Goal: Unclear

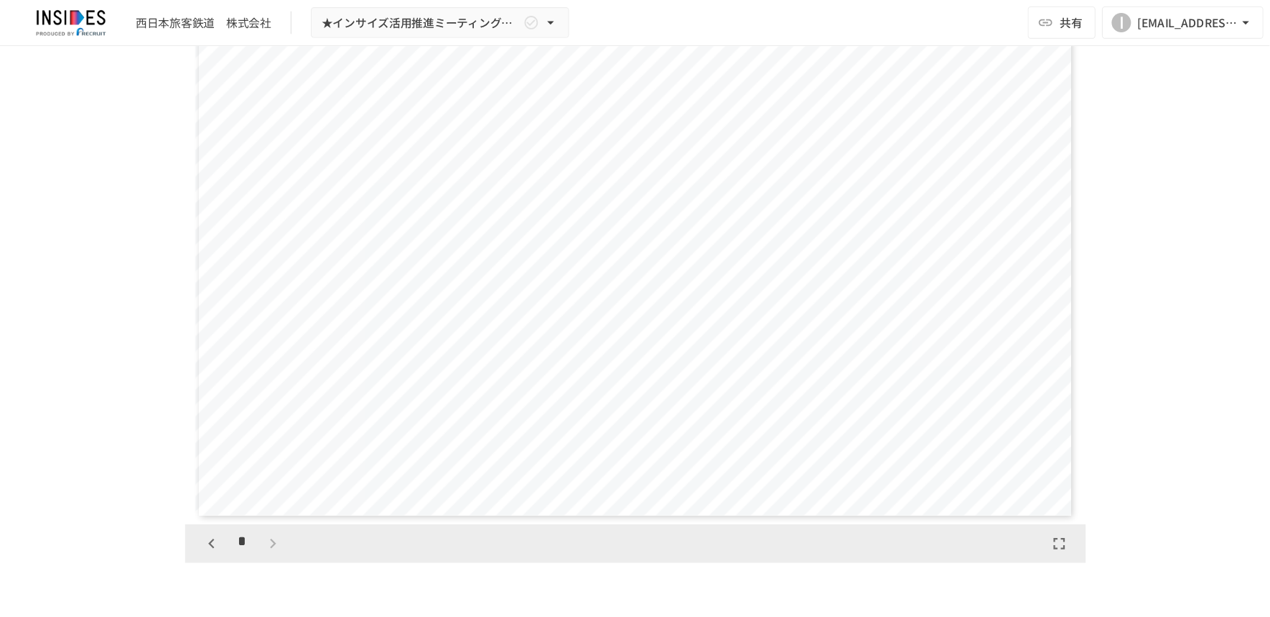
scroll to position [2791, 0]
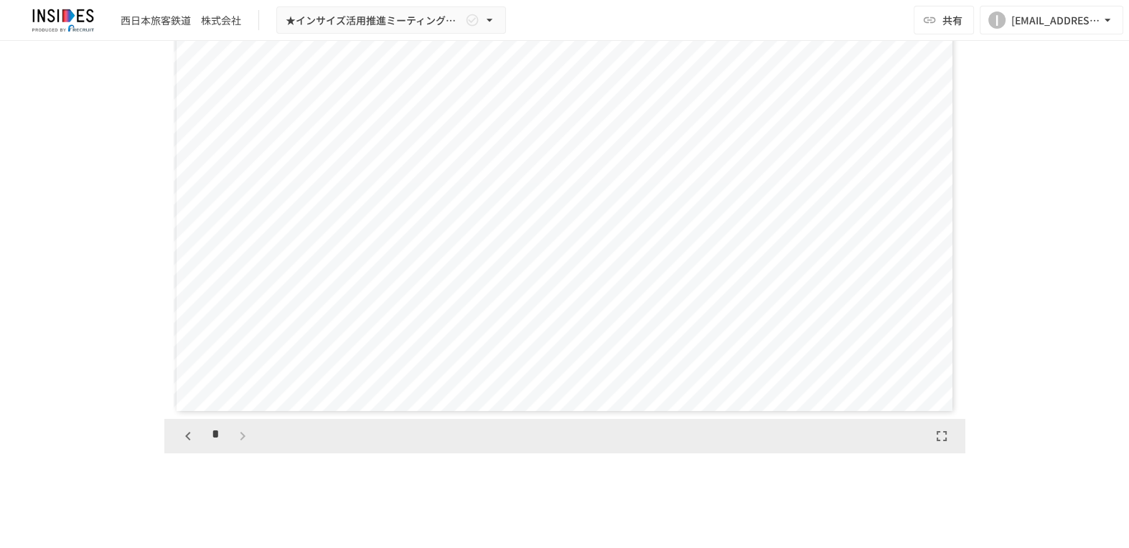
click at [996, 284] on div "**********" at bounding box center [565, 218] width 876 height 5866
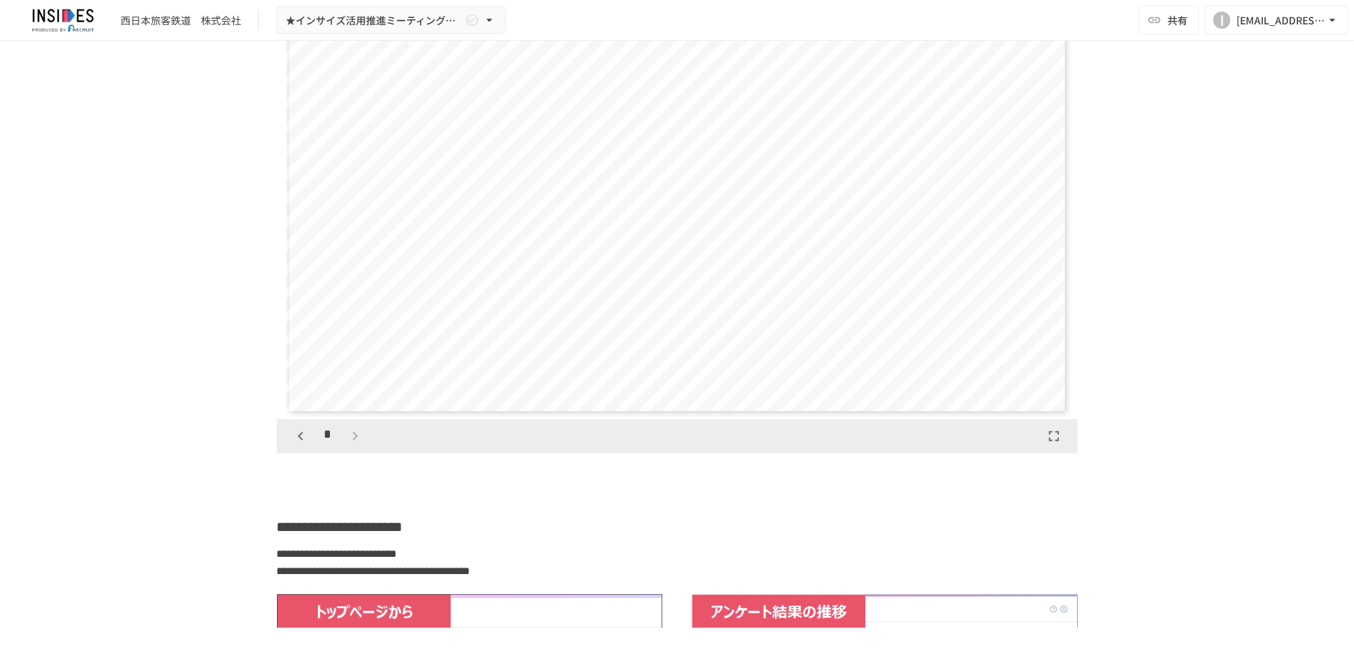
click at [1052, 441] on icon "button" at bounding box center [1054, 436] width 10 height 10
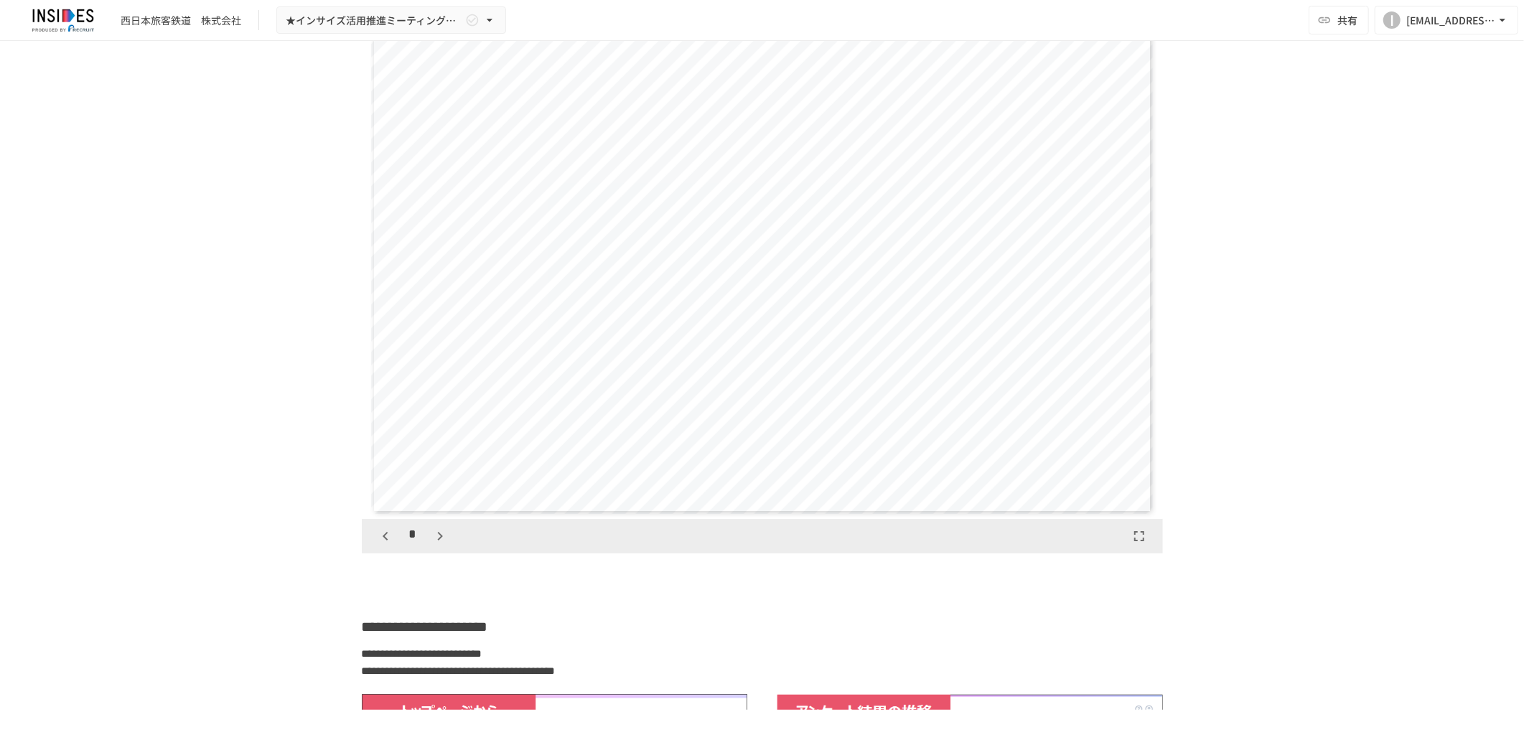
scroll to position [2209, 0]
click at [377, 545] on icon "button" at bounding box center [385, 536] width 17 height 17
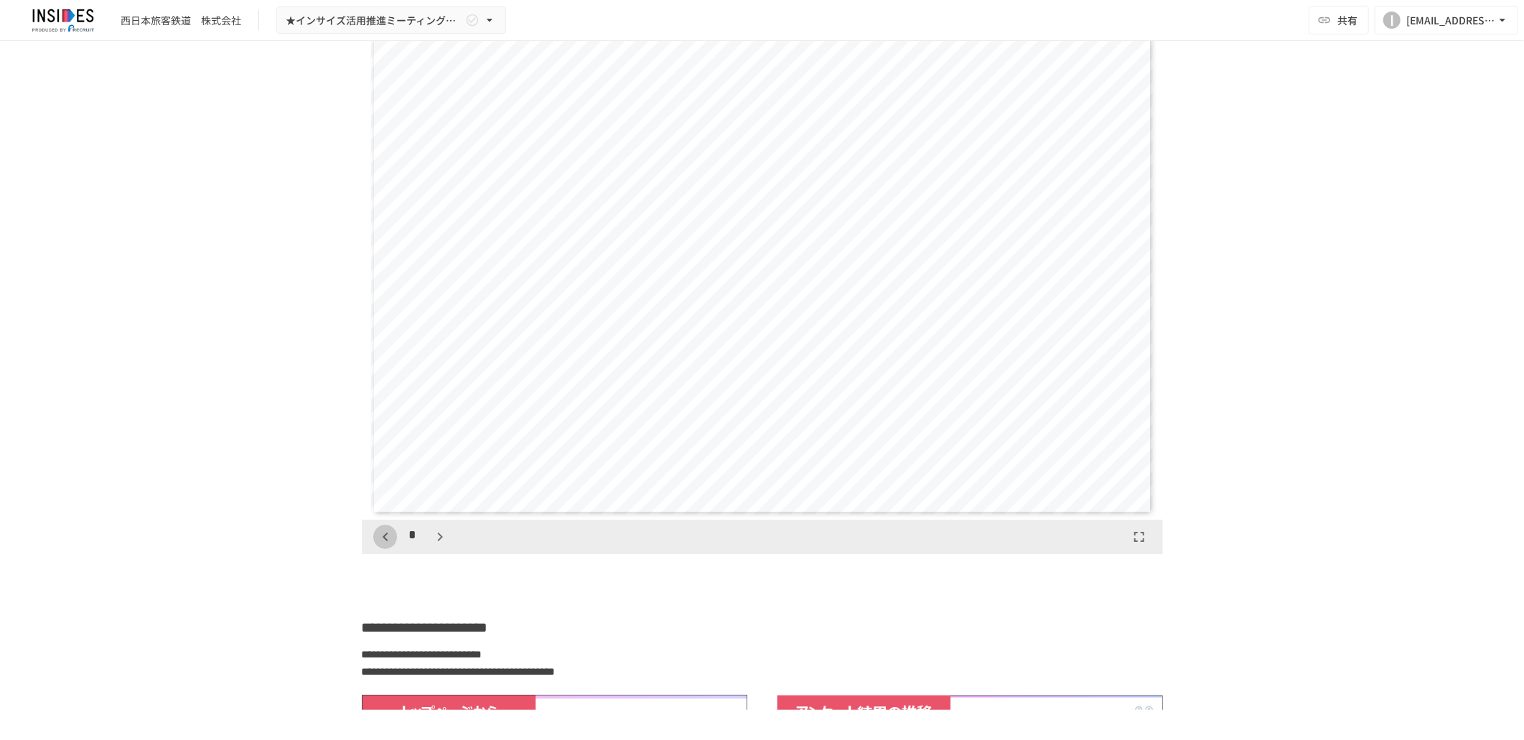
scroll to position [0, 0]
click at [377, 545] on icon "button" at bounding box center [385, 536] width 17 height 17
click at [375, 548] on div "*" at bounding box center [413, 537] width 80 height 24
click at [1128, 389] on div "**********" at bounding box center [762, 375] width 1524 height 669
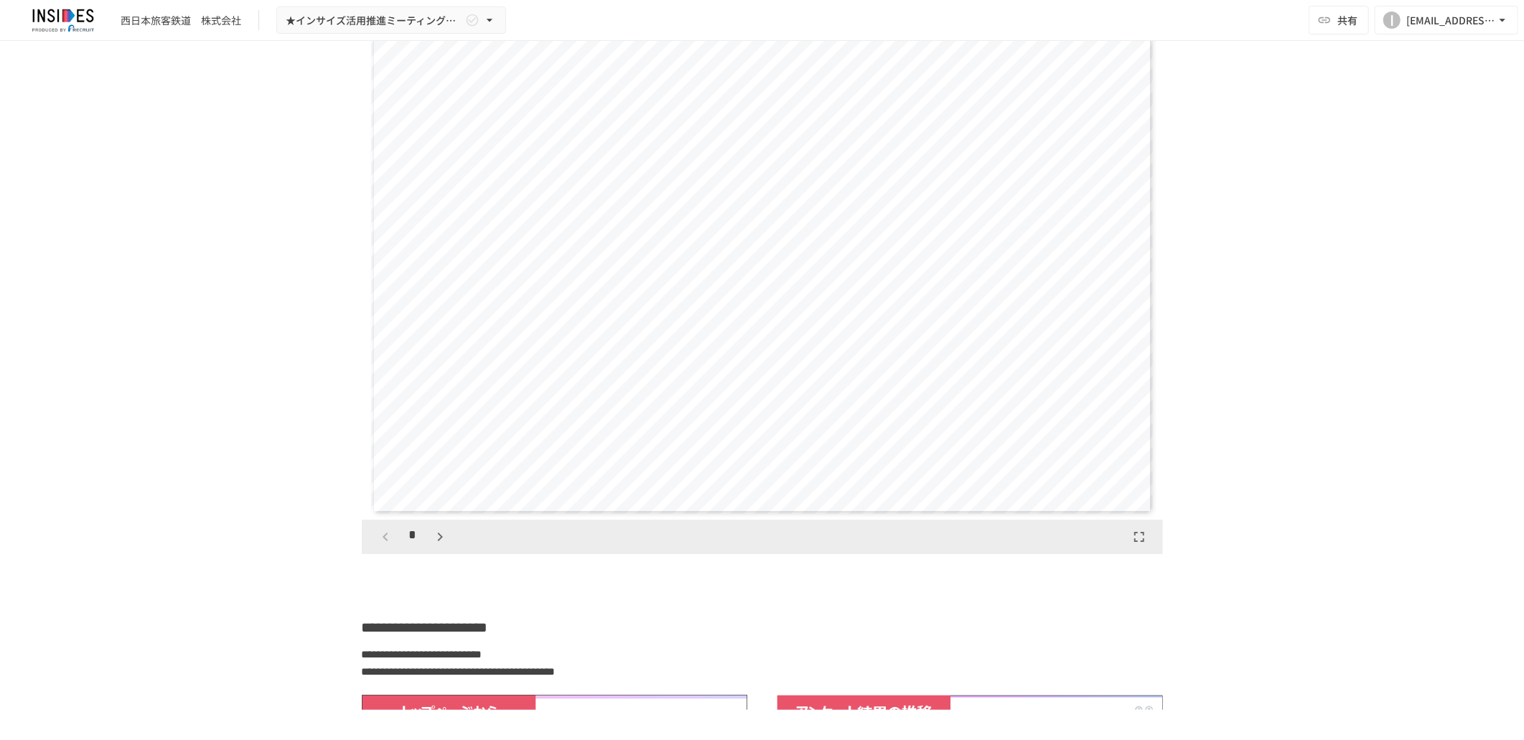
click at [431, 545] on icon "button" at bounding box center [439, 536] width 17 height 17
click at [433, 545] on icon "button" at bounding box center [439, 536] width 17 height 17
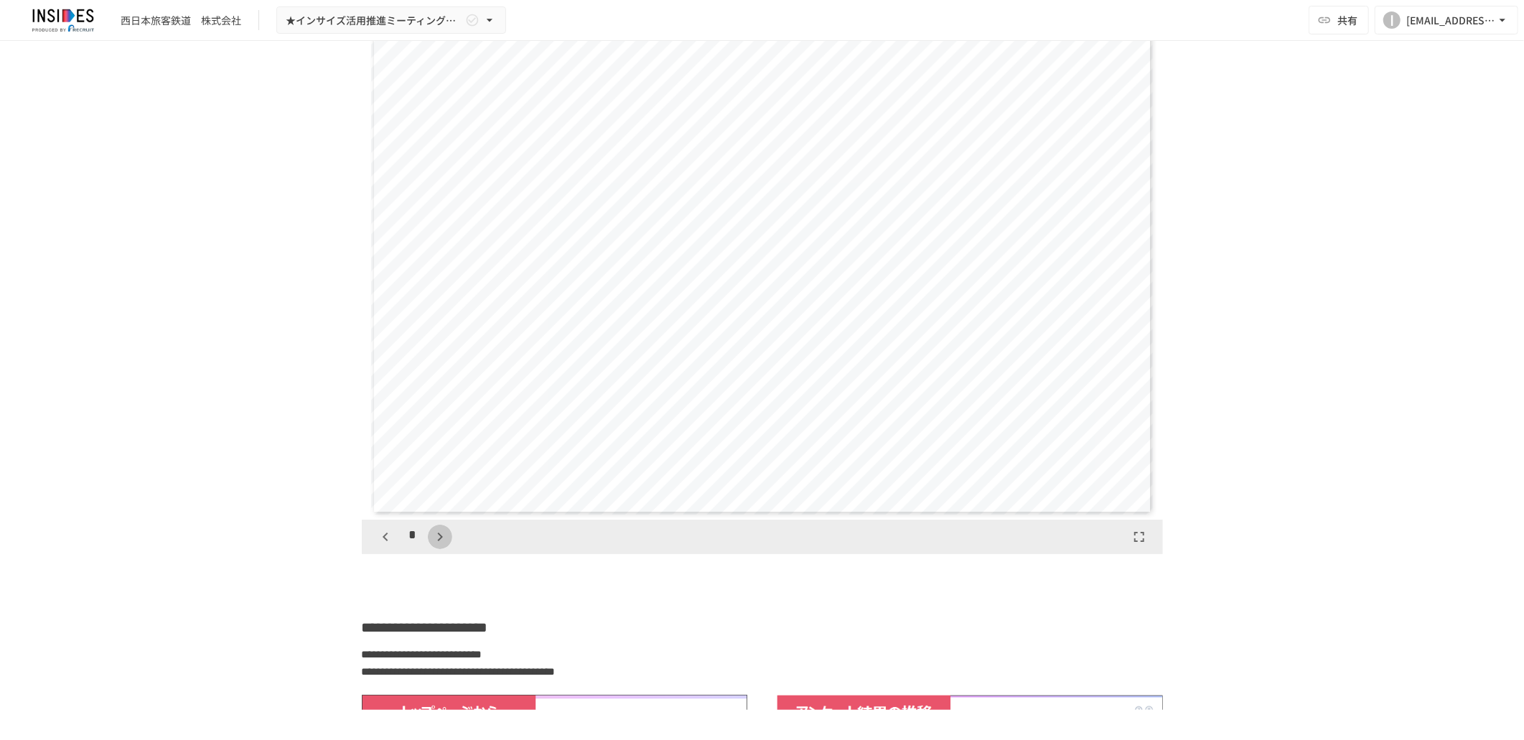
scroll to position [1658, 0]
click at [437, 545] on icon "button" at bounding box center [439, 536] width 17 height 17
click at [431, 545] on icon "button" at bounding box center [439, 536] width 17 height 17
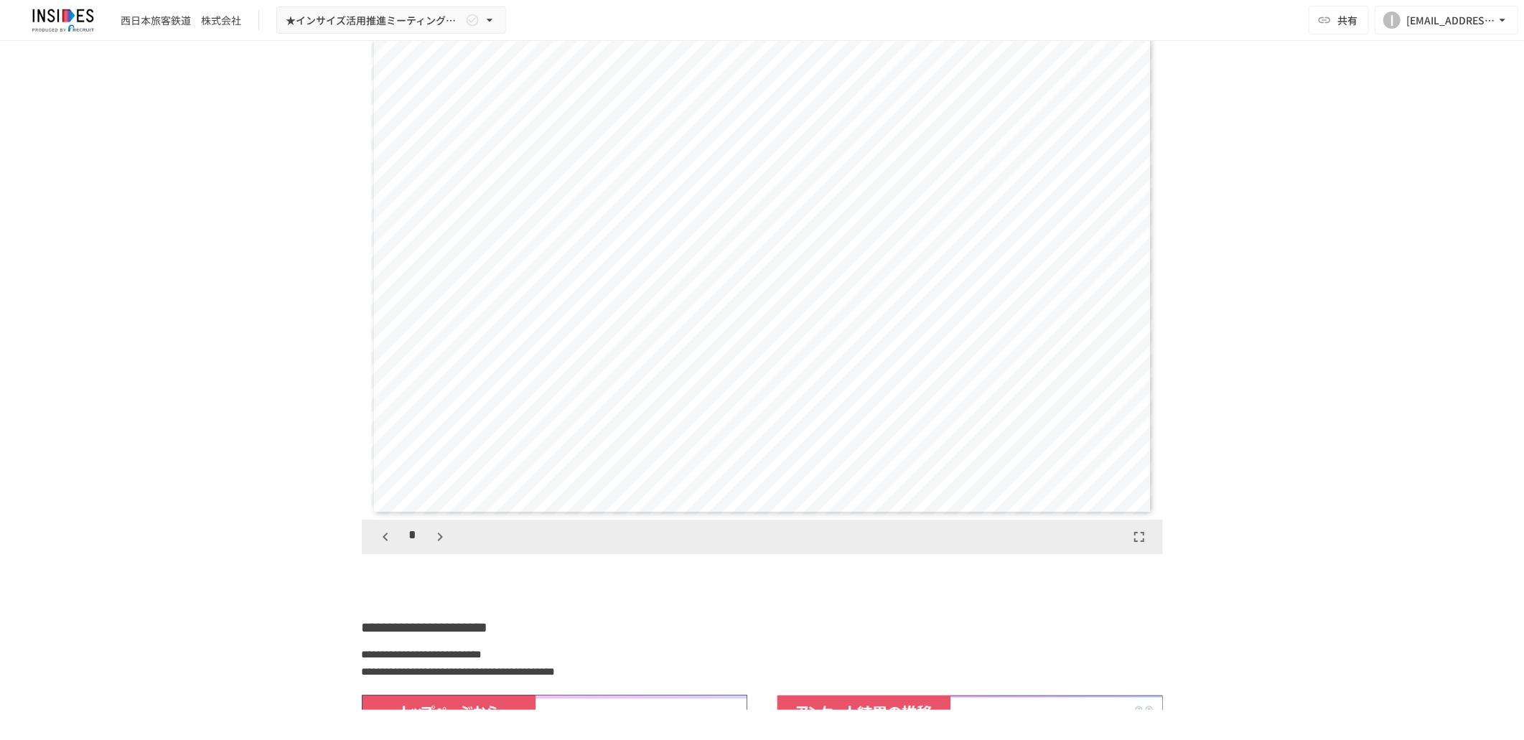
click at [438, 541] on icon "button" at bounding box center [440, 537] width 5 height 9
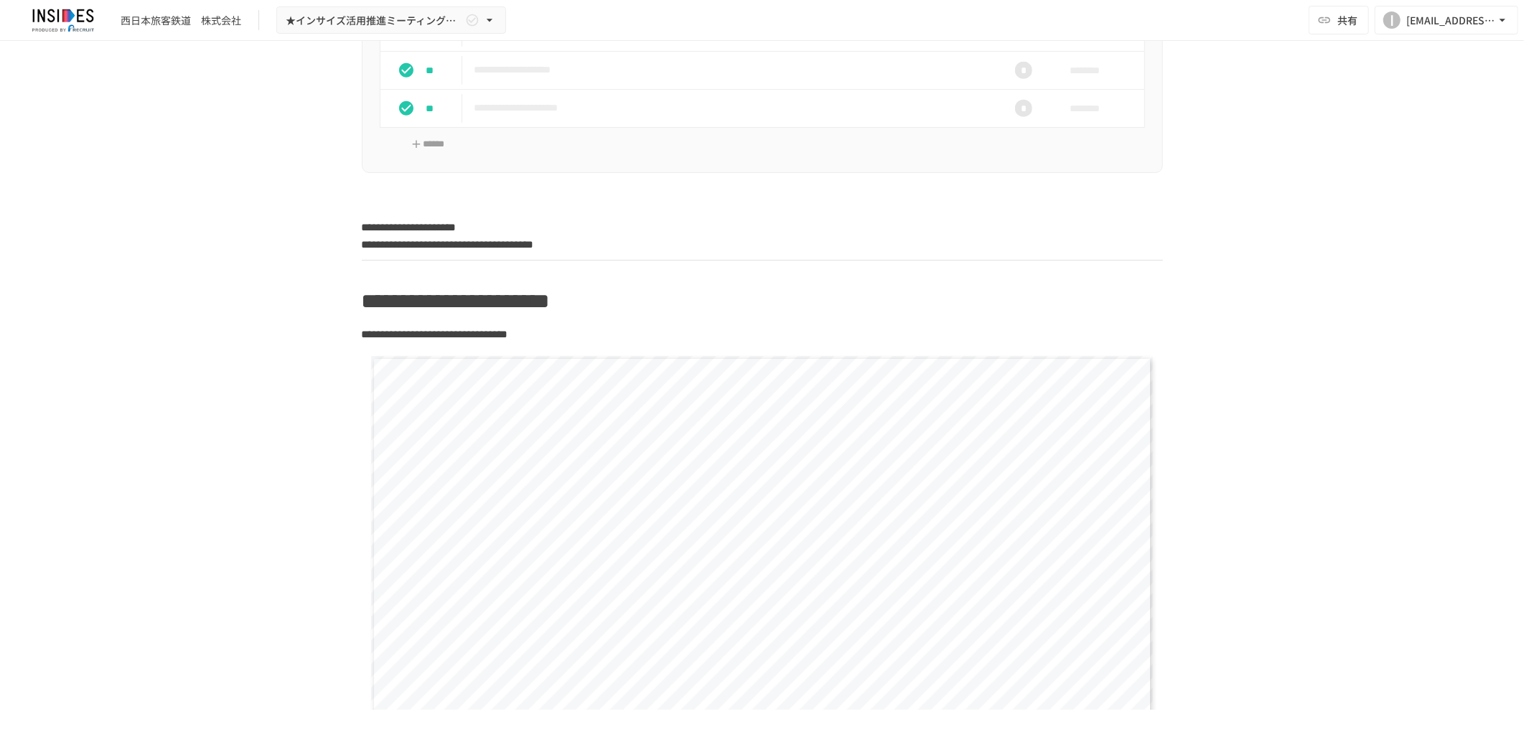
scroll to position [860, 0]
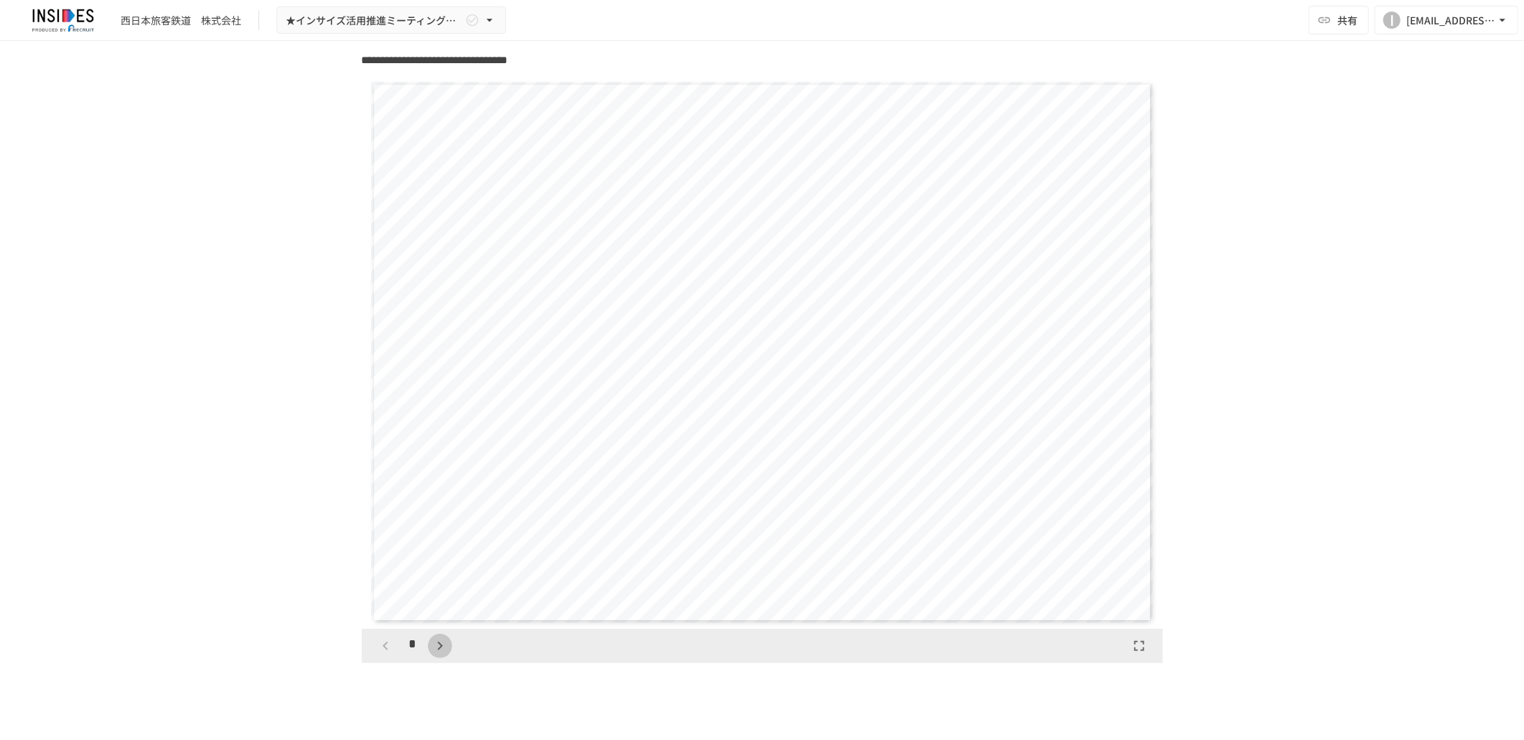
click at [436, 548] on icon "button" at bounding box center [439, 645] width 17 height 17
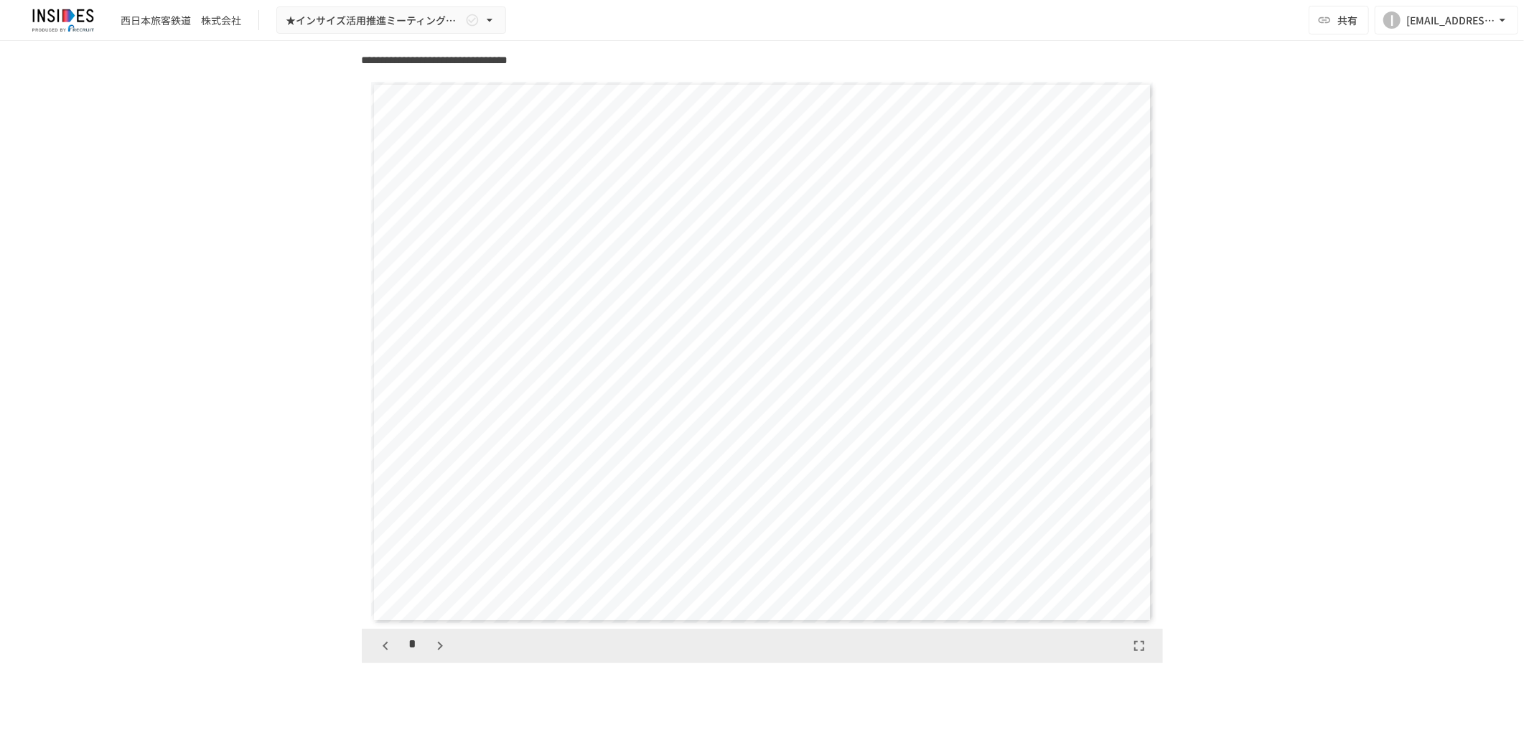
scroll to position [2210, 0]
